Goal: Task Accomplishment & Management: Manage account settings

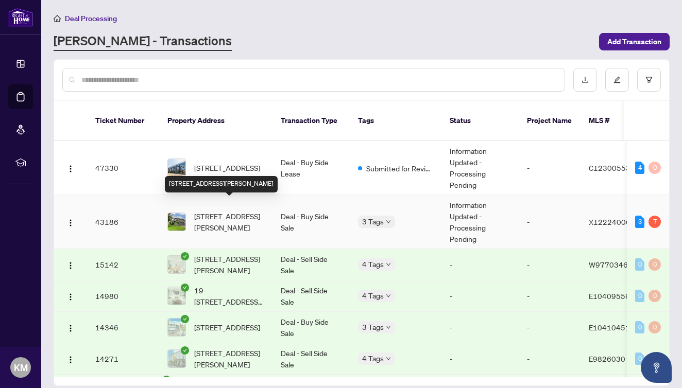
click at [239, 211] on span "[STREET_ADDRESS][PERSON_NAME]" at bounding box center [229, 222] width 70 height 23
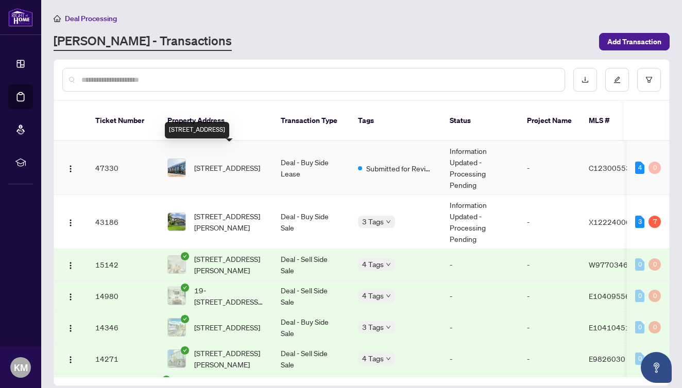
click at [234, 162] on span "[STREET_ADDRESS]" at bounding box center [227, 167] width 66 height 11
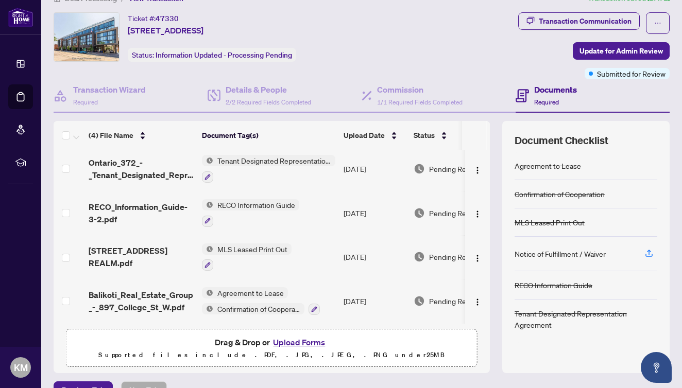
scroll to position [21, 0]
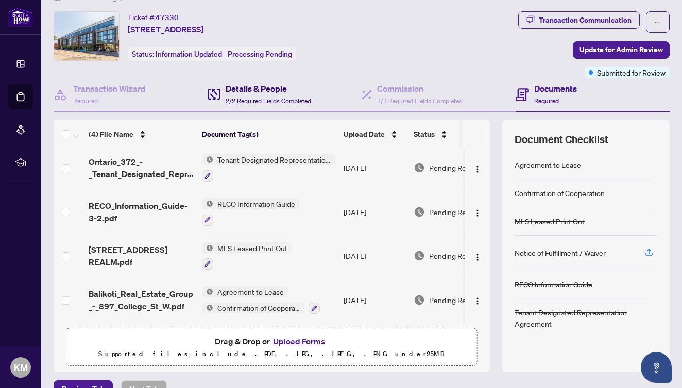
click at [275, 95] on div "Details & People 2/2 Required Fields Completed" at bounding box center [268, 94] width 85 height 24
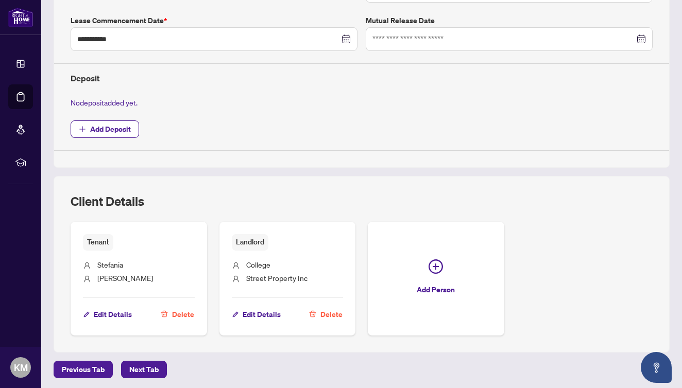
scroll to position [317, 0]
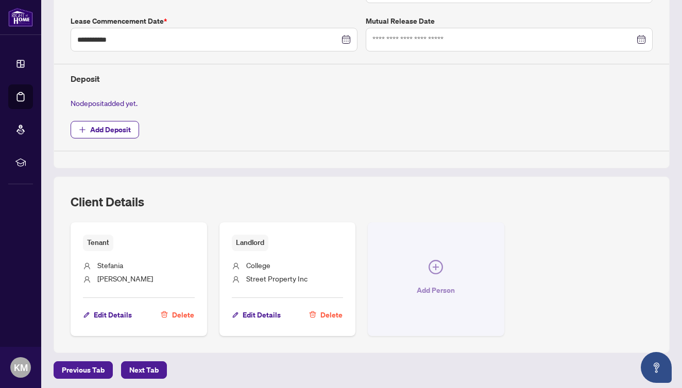
click at [429, 269] on icon "plus-circle" at bounding box center [436, 267] width 14 height 14
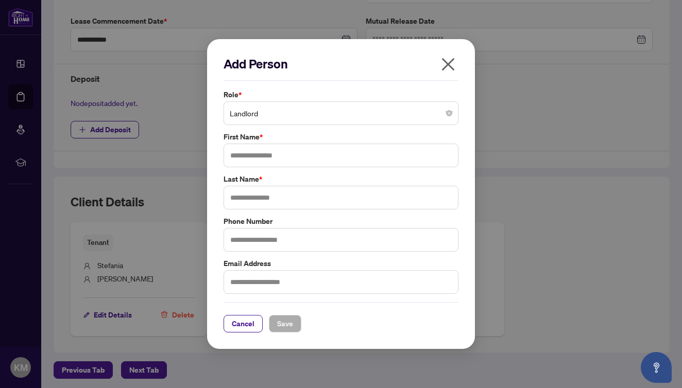
click at [401, 109] on span "Landlord" at bounding box center [341, 114] width 222 height 20
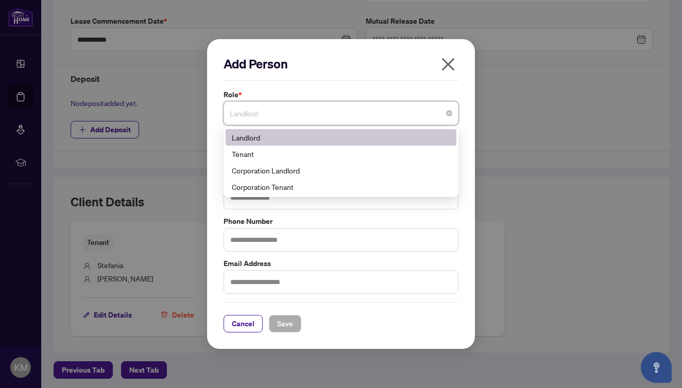
click at [446, 66] on icon "close" at bounding box center [448, 64] width 16 height 16
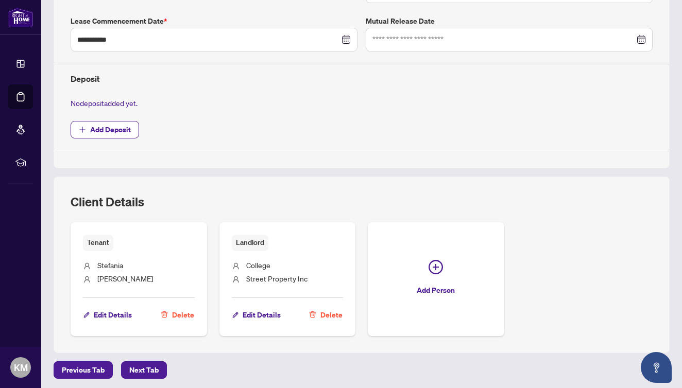
click at [387, 102] on div "No deposit added yet." at bounding box center [361, 102] width 590 height 11
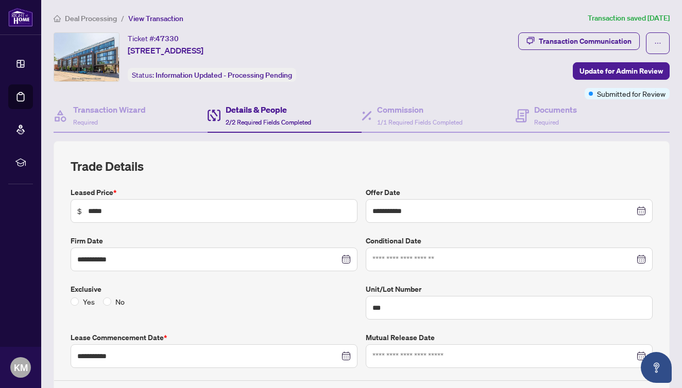
scroll to position [0, 0]
click at [539, 123] on span "Required" at bounding box center [546, 122] width 25 height 8
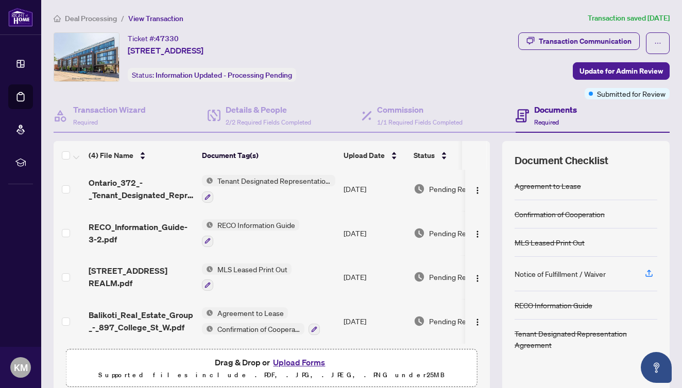
click at [357, 27] on div "Deal Processing / View Transaction Transaction saved 6 days ago Ticket #: 47330…" at bounding box center [361, 215] width 624 height 407
click at [253, 117] on div "Details & People 2/2 Required Fields Completed" at bounding box center [268, 116] width 85 height 24
